Goal: Task Accomplishment & Management: Use online tool/utility

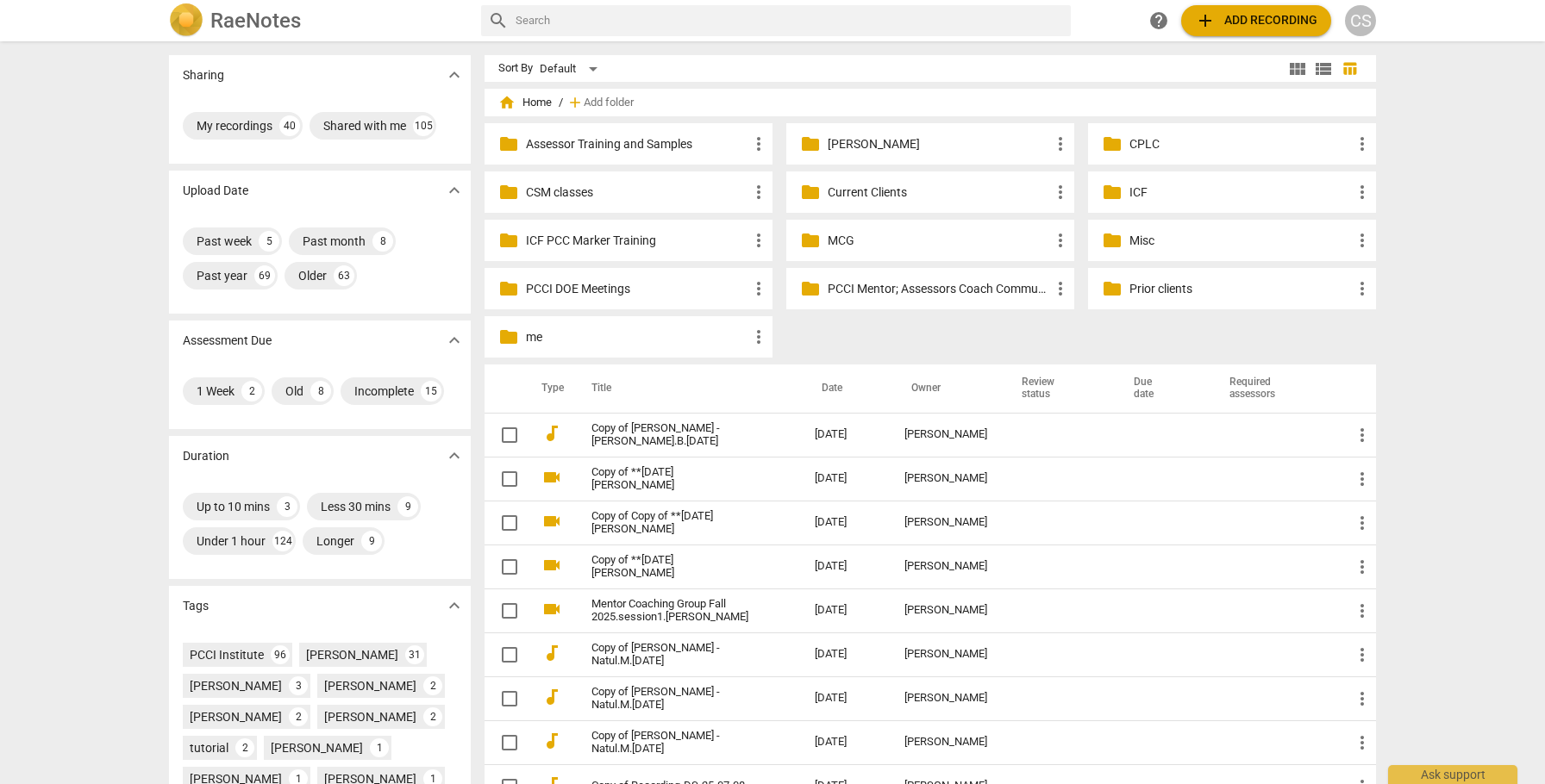
click at [878, 193] on p "Current Clients" at bounding box center [938, 192] width 222 height 19
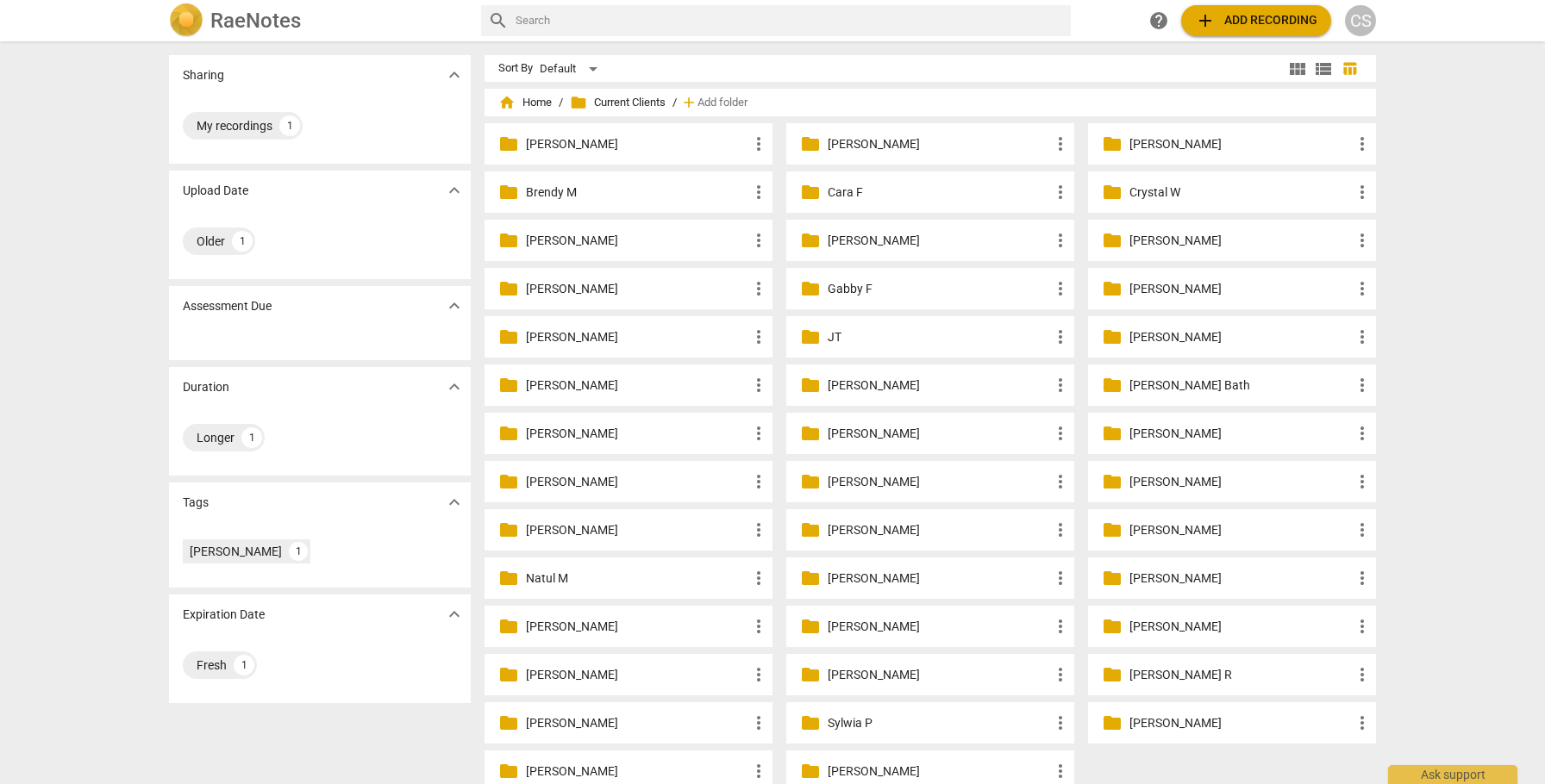
click at [537, 578] on p "Natul M" at bounding box center [637, 579] width 222 height 19
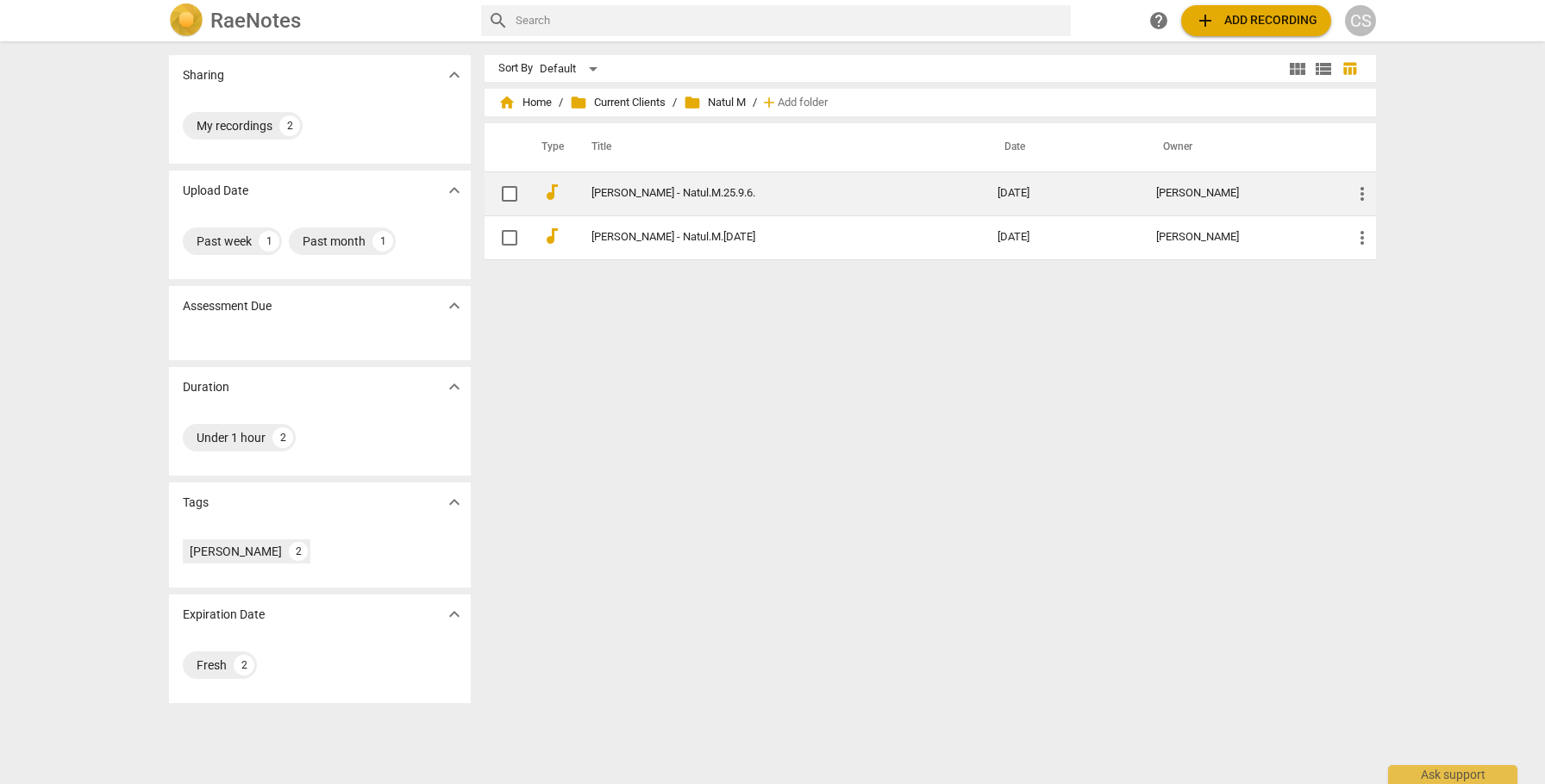
click at [830, 189] on link "[PERSON_NAME] - Natul.M.25.9.6." at bounding box center [763, 193] width 344 height 13
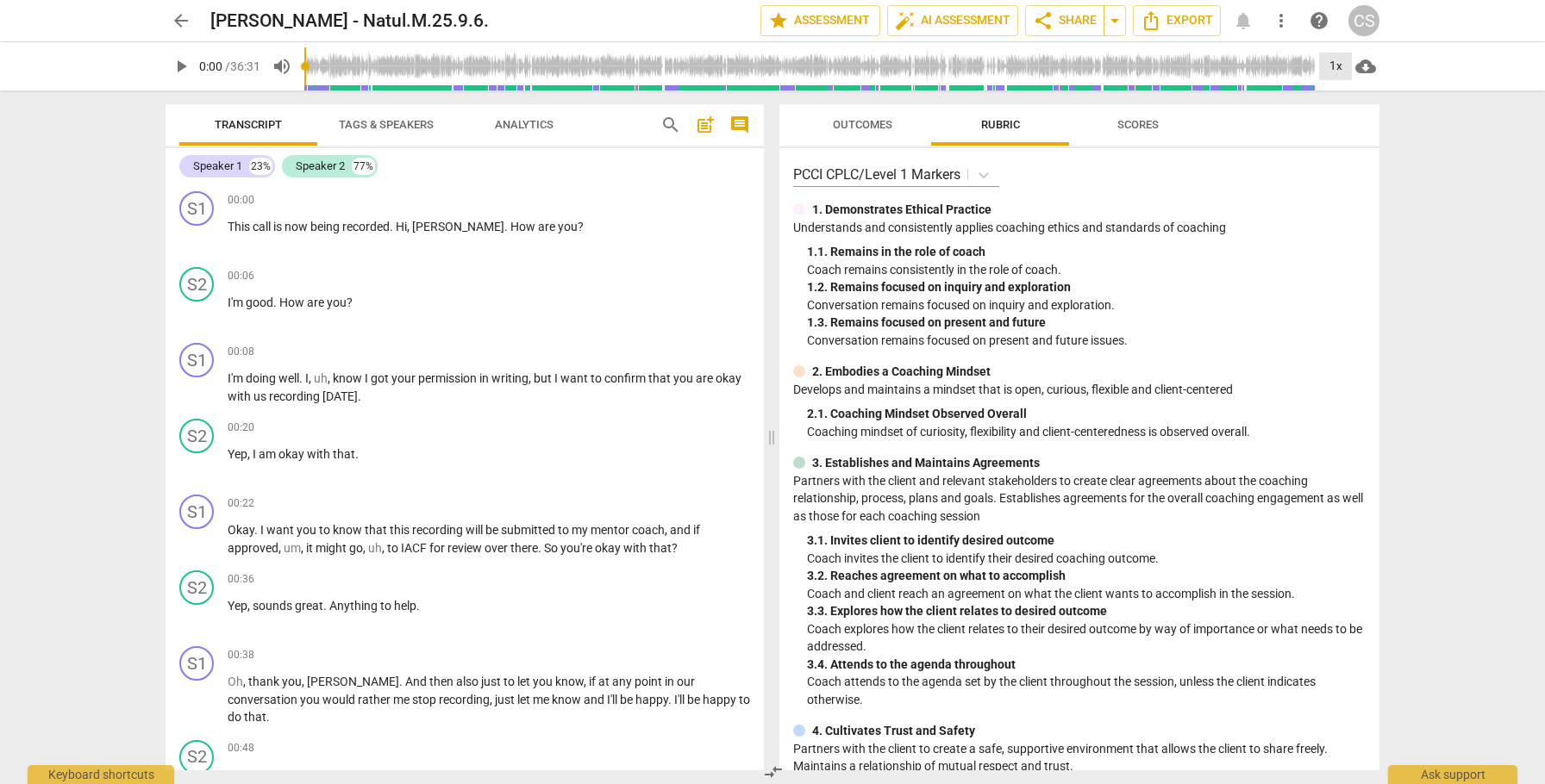
click at [1338, 63] on div "1x" at bounding box center [1336, 66] width 33 height 27
click at [1337, 199] on li "2x" at bounding box center [1347, 200] width 57 height 33
click at [195, 243] on span "play_arrow" at bounding box center [197, 237] width 20 height 20
click at [193, 243] on span "pause" at bounding box center [197, 237] width 20 height 20
type input "6"
